Goal: Task Accomplishment & Management: Use online tool/utility

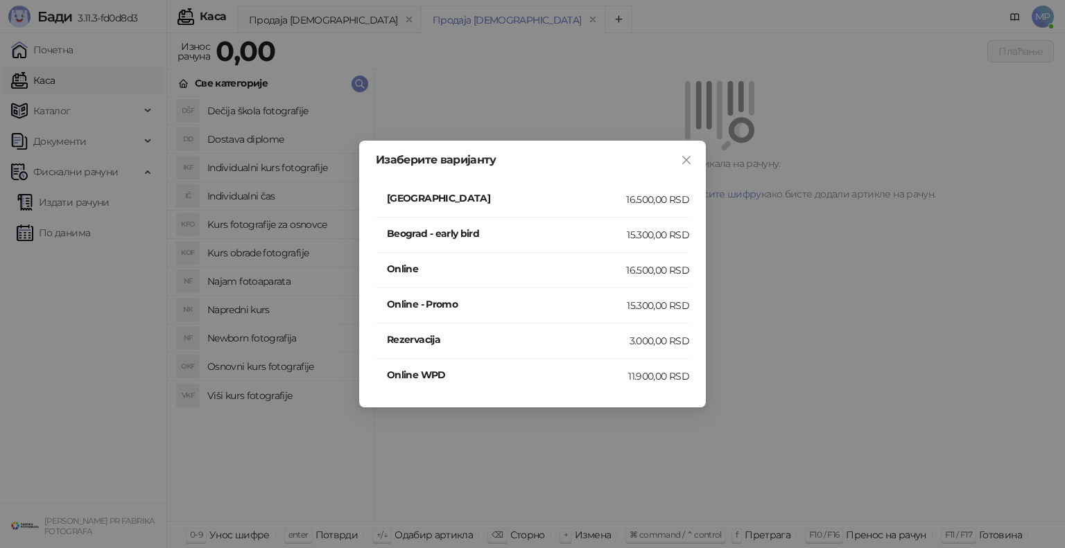
click at [513, 198] on h4 "[GEOGRAPHIC_DATA]" at bounding box center [506, 198] width 239 height 15
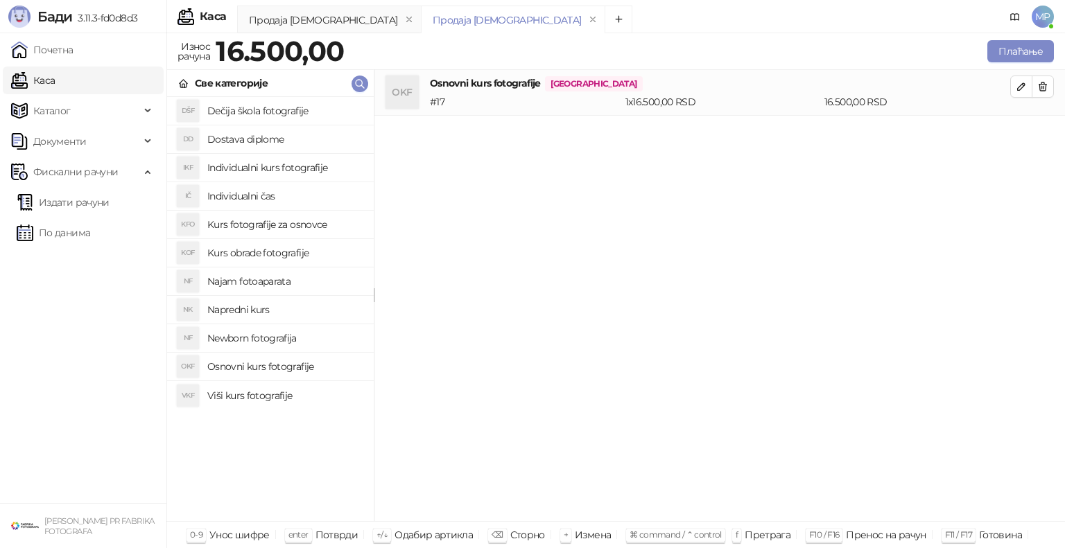
click at [236, 281] on h4 "Najam fotoaparata" at bounding box center [284, 281] width 155 height 22
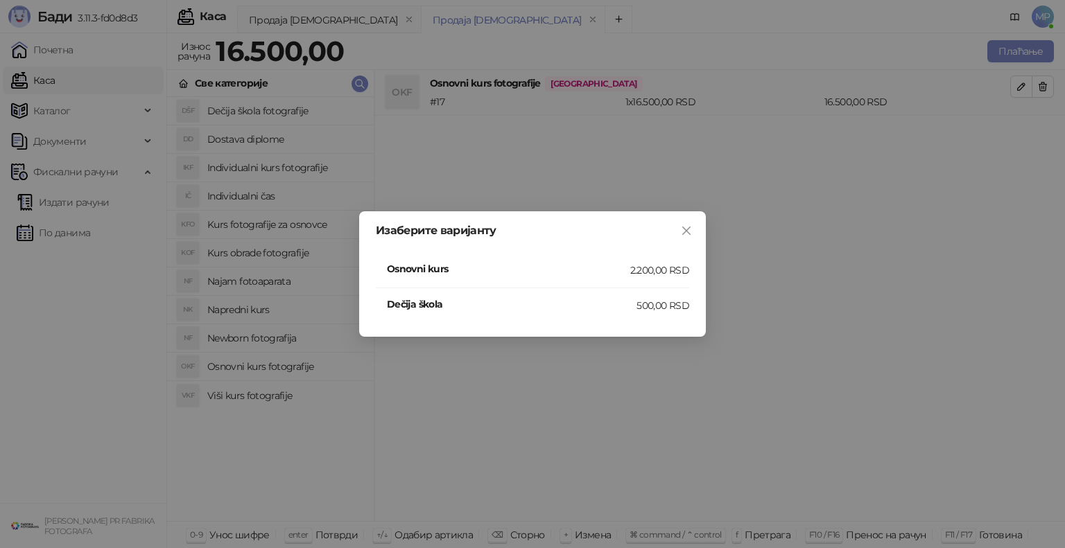
click at [521, 270] on h4 "Osnovni kurs" at bounding box center [508, 268] width 243 height 15
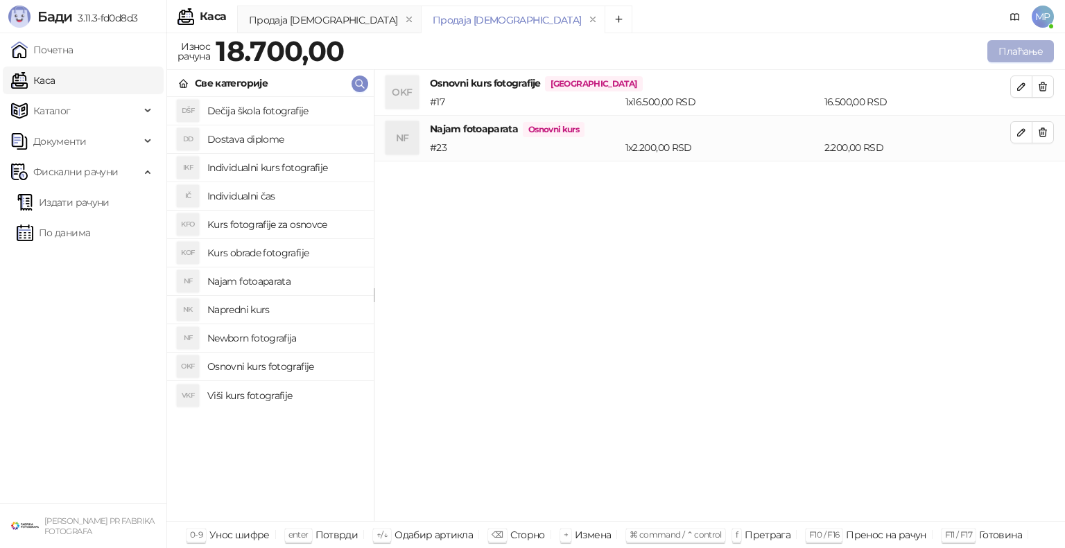
click at [1022, 53] on button "Плаћање" at bounding box center [1020, 51] width 67 height 22
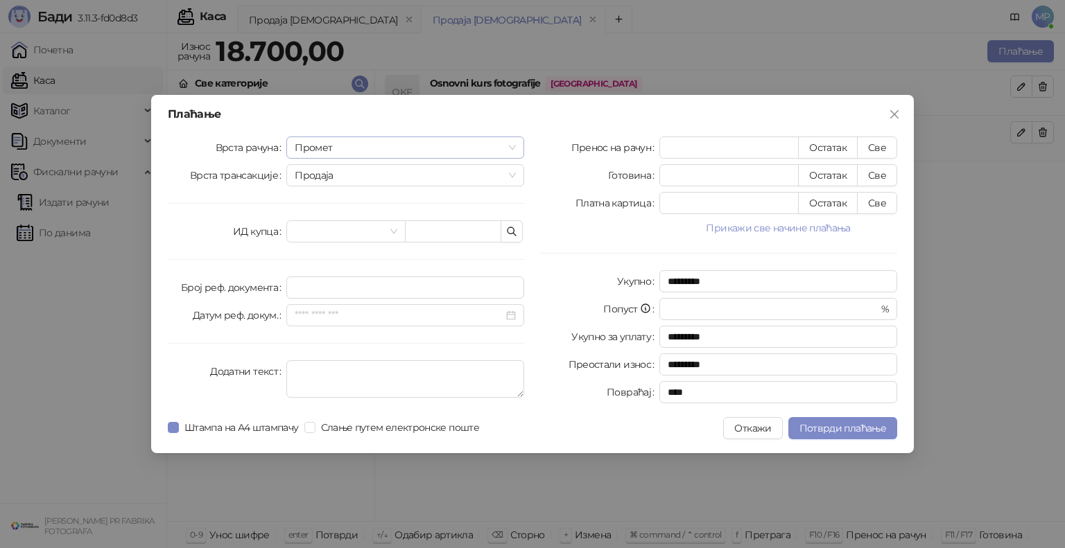
click at [319, 147] on span "Промет" at bounding box center [405, 147] width 221 height 21
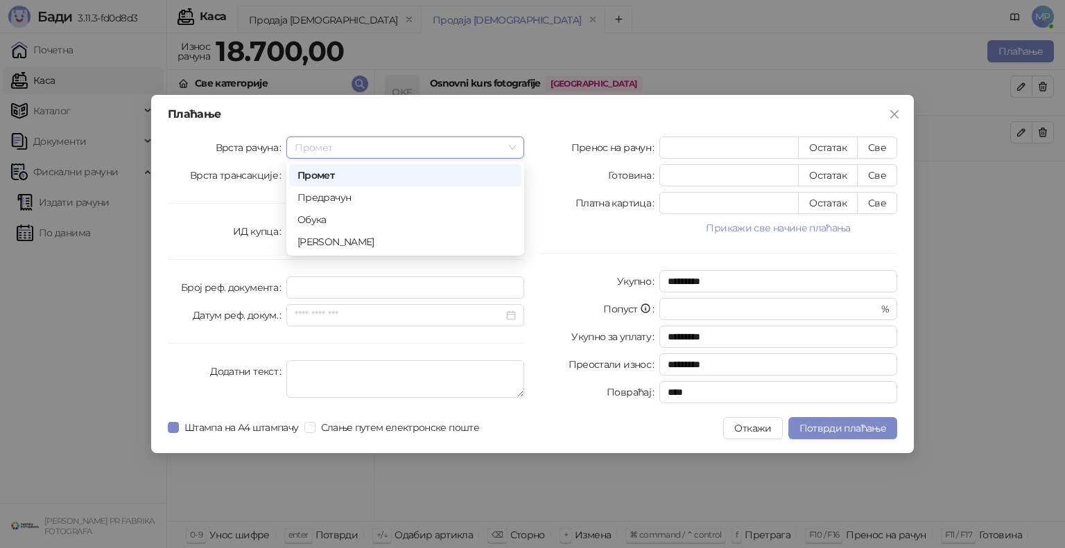
click at [328, 174] on div "Промет" at bounding box center [405, 175] width 216 height 15
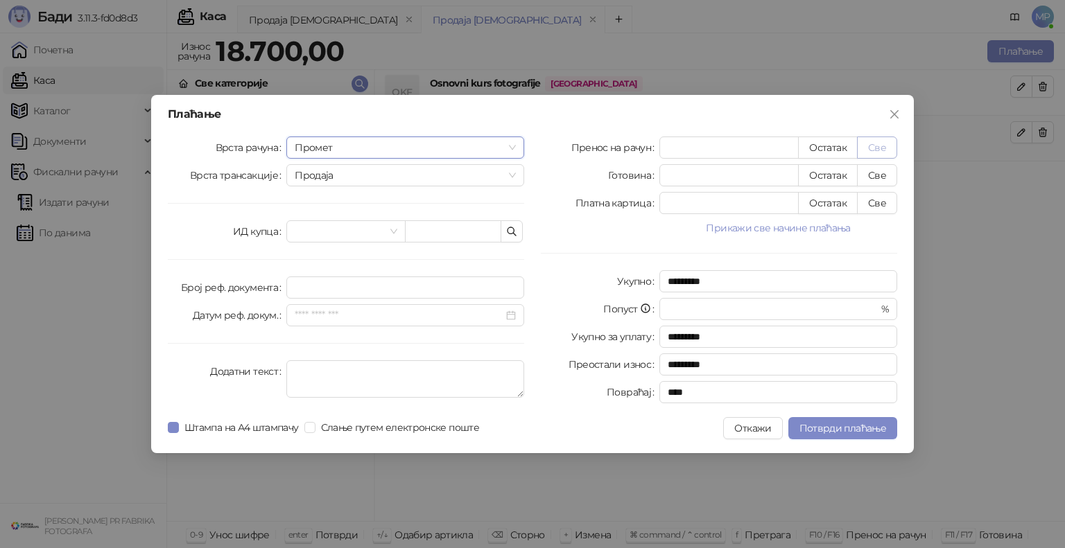
click at [875, 148] on button "Све" at bounding box center [877, 148] width 40 height 22
type input "*****"
type input "****"
click at [828, 427] on span "Потврди плаћање" at bounding box center [842, 428] width 87 height 12
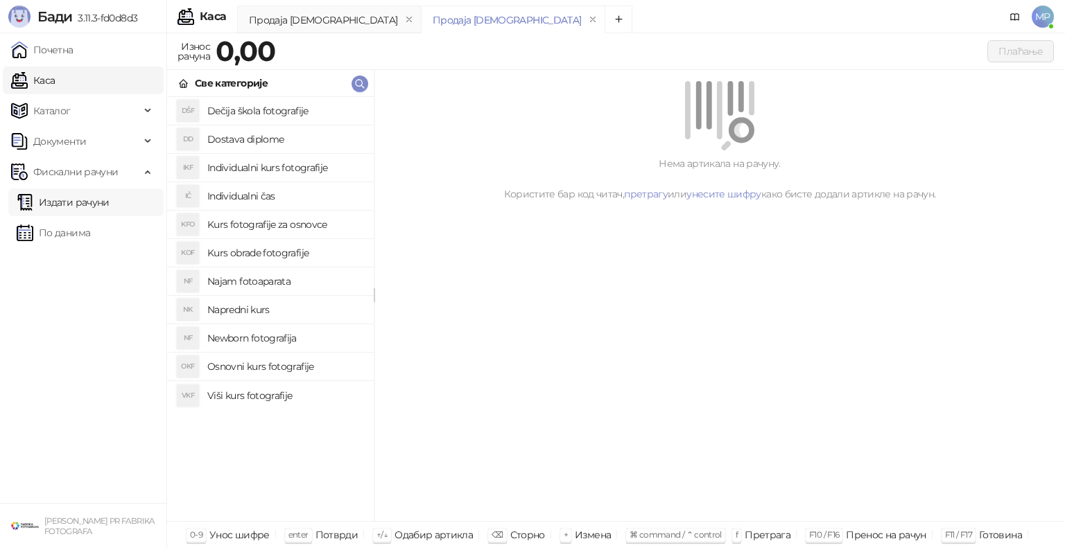
click at [99, 204] on link "Издати рачуни" at bounding box center [63, 203] width 93 height 28
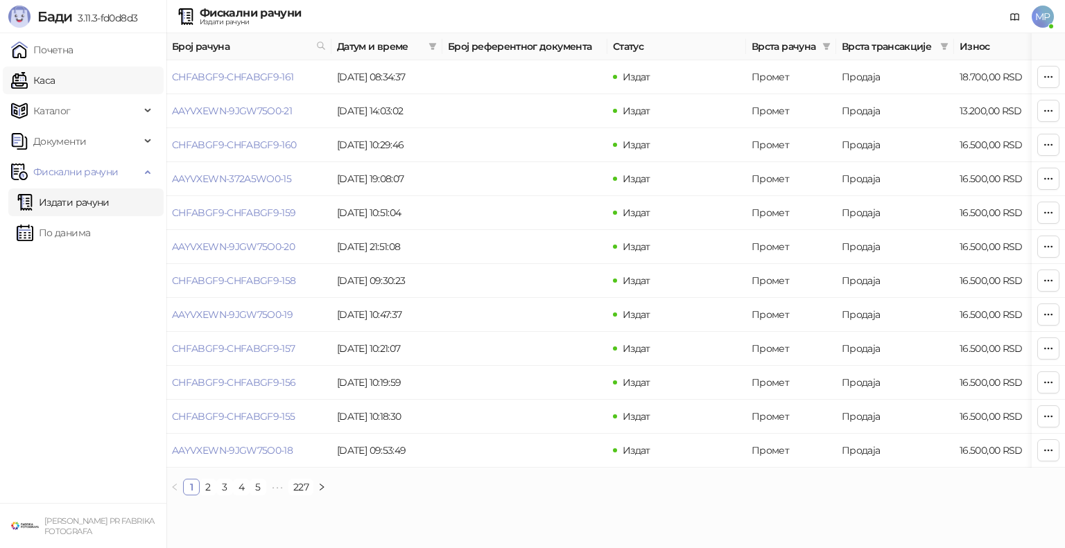
click at [55, 82] on link "Каса" at bounding box center [33, 81] width 44 height 28
